Goal: Information Seeking & Learning: Learn about a topic

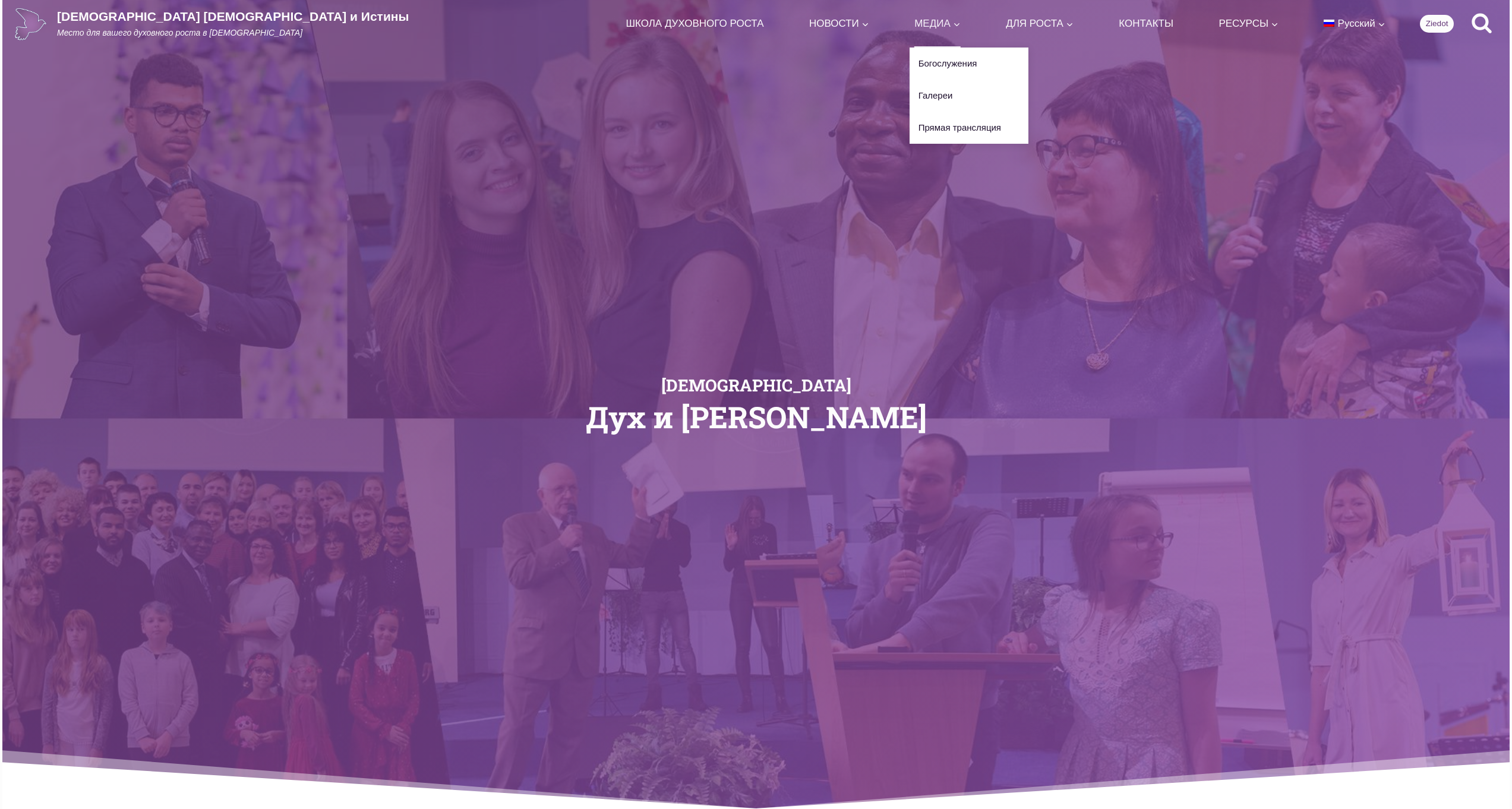
click at [952, 24] on icon "Развернуть" at bounding box center [956, 24] width 9 height 9
click at [651, 22] on link "ШКОЛА ДУХОВНОГО РОСТА" at bounding box center [694, 24] width 148 height 47
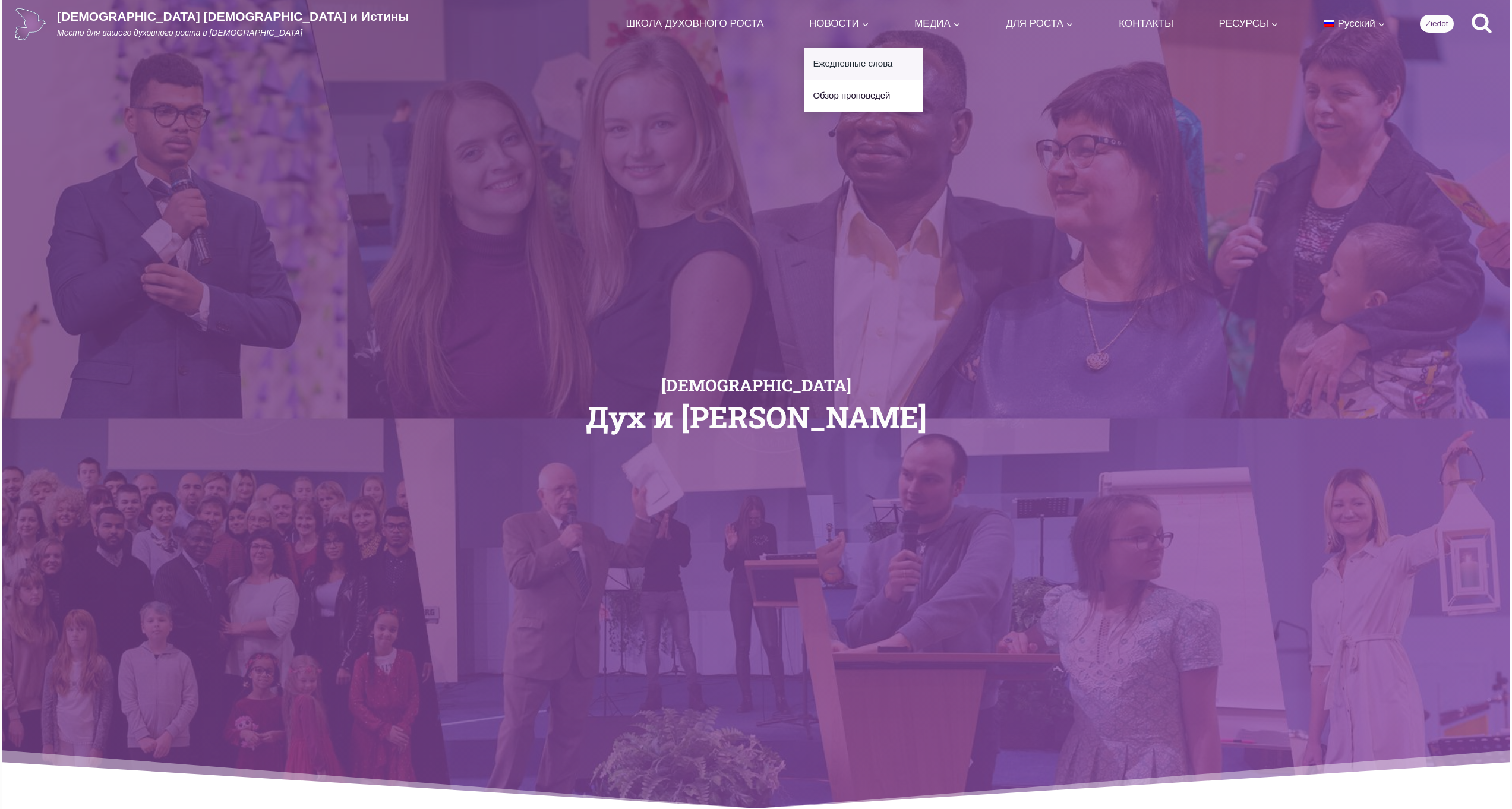
click at [804, 60] on link "Ежедневные слова" at bounding box center [863, 63] width 119 height 32
click at [804, 97] on link "Обзор проповедей" at bounding box center [863, 96] width 119 height 32
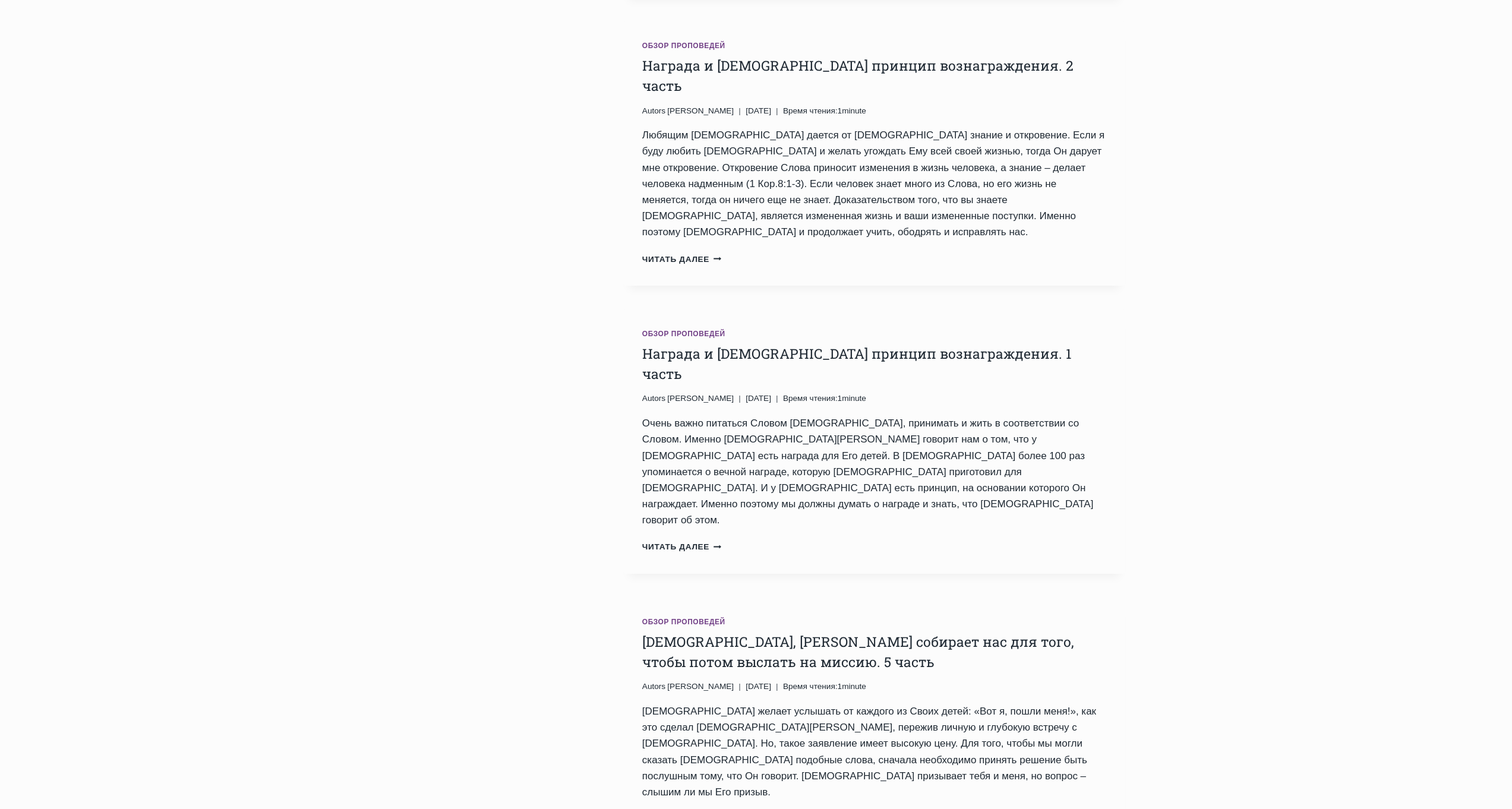
scroll to position [1782, 0]
